Goal: Transaction & Acquisition: Subscribe to service/newsletter

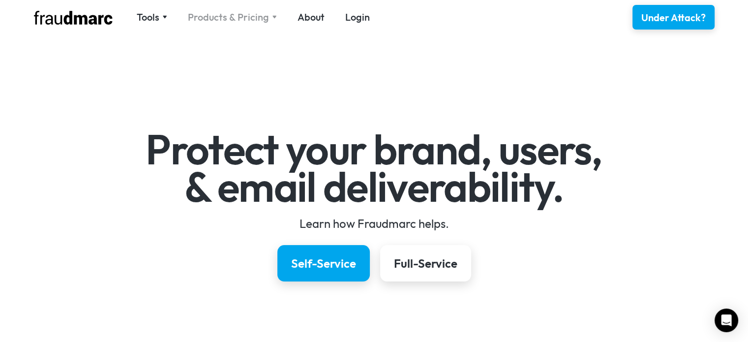
click at [258, 20] on div "Products & Pricing" at bounding box center [228, 17] width 81 height 14
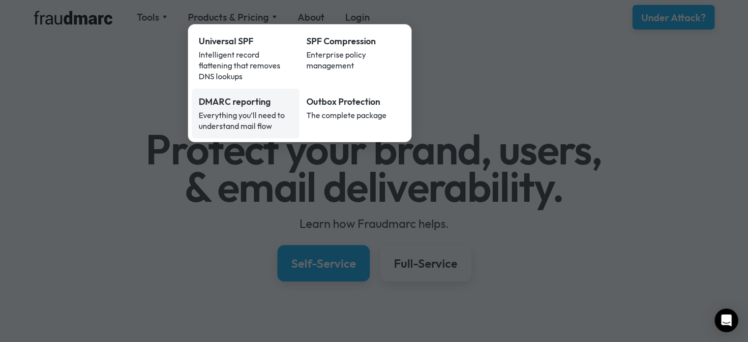
click at [241, 110] on div "Everything you’ll need to understand mail flow" at bounding box center [246, 121] width 94 height 22
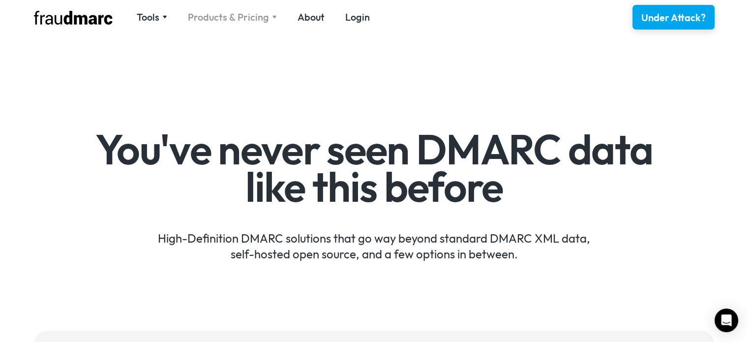
click at [241, 13] on div "Products & Pricing" at bounding box center [228, 17] width 81 height 14
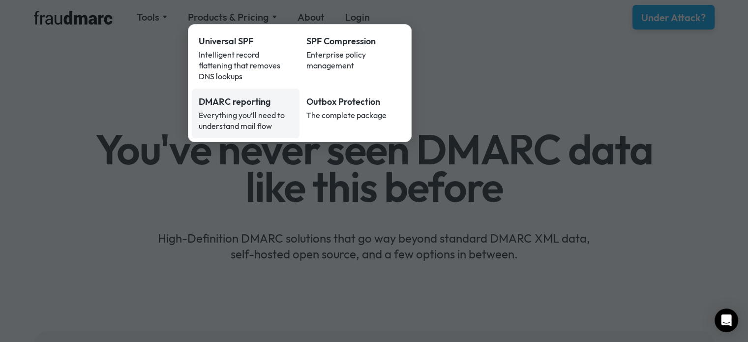
click at [247, 97] on div "DMARC reporting" at bounding box center [246, 101] width 94 height 13
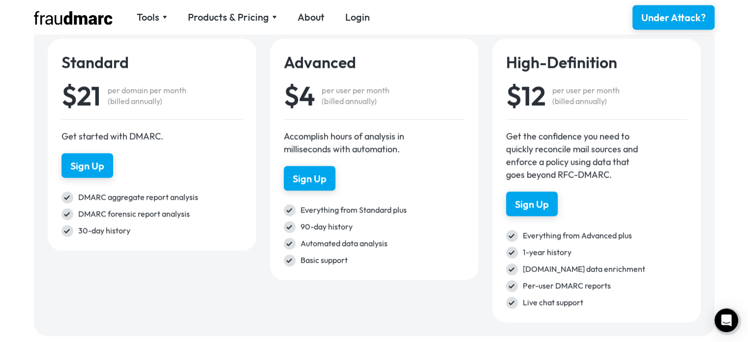
scroll to position [1378, 0]
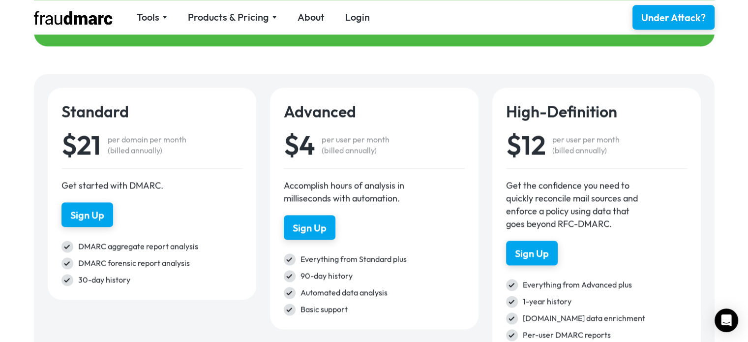
click at [134, 139] on div "per domain per month (billed annually)" at bounding box center [147, 145] width 79 height 22
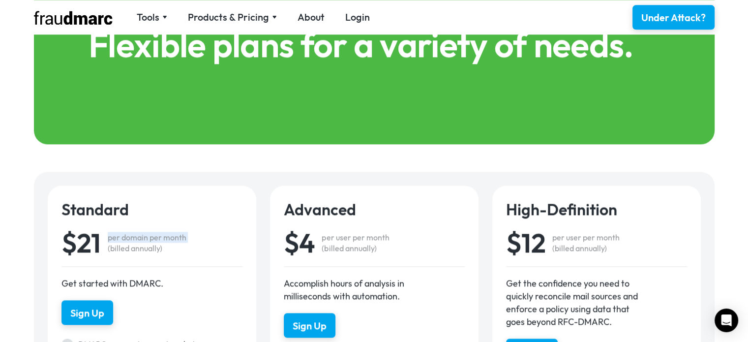
scroll to position [1279, 0]
